Goal: Information Seeking & Learning: Check status

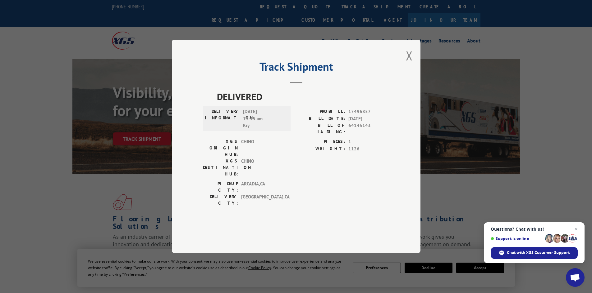
click at [411, 64] on button "Close modal" at bounding box center [409, 56] width 7 height 16
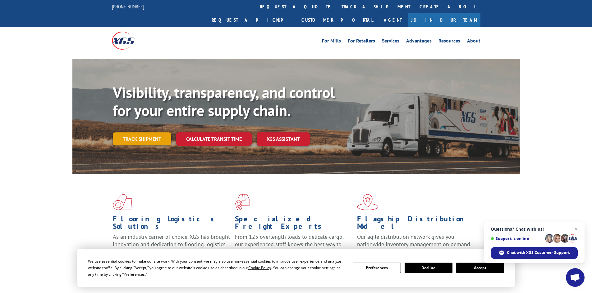
click at [148, 133] on link "Track shipment" at bounding box center [142, 139] width 58 height 13
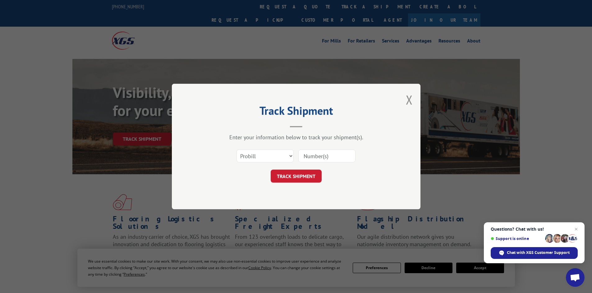
click at [315, 159] on input at bounding box center [326, 156] width 57 height 13
paste input "16780767BOL"
type input "16780767BOL"
click at [301, 170] on button "TRACK SHIPMENT" at bounding box center [295, 176] width 51 height 13
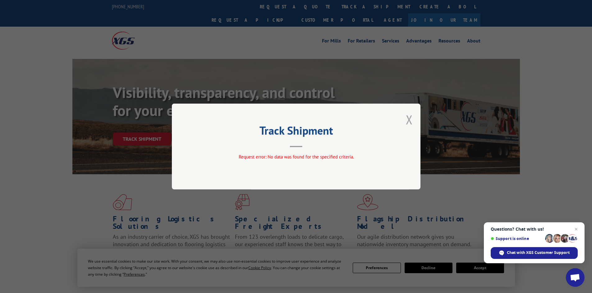
click at [407, 125] on button "Close modal" at bounding box center [409, 119] width 7 height 16
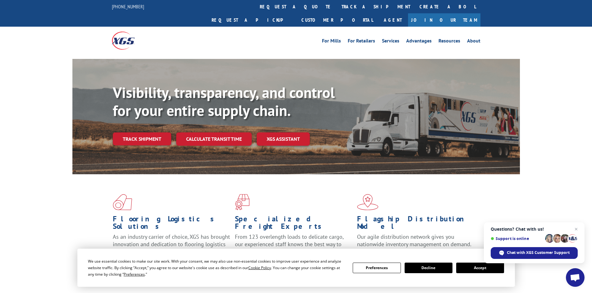
drag, startPoint x: 129, startPoint y: 128, endPoint x: 214, endPoint y: 128, distance: 84.5
click at [130, 133] on link "Track shipment" at bounding box center [142, 139] width 58 height 13
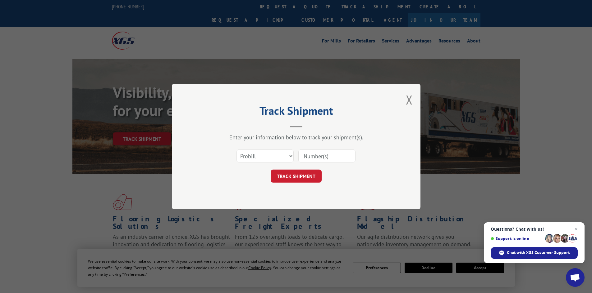
click at [312, 156] on input at bounding box center [326, 156] width 57 height 13
paste input "16780767BOL"
type input "16780767"
click at [306, 174] on button "TRACK SHIPMENT" at bounding box center [295, 176] width 51 height 13
